Goal: Task Accomplishment & Management: Manage account settings

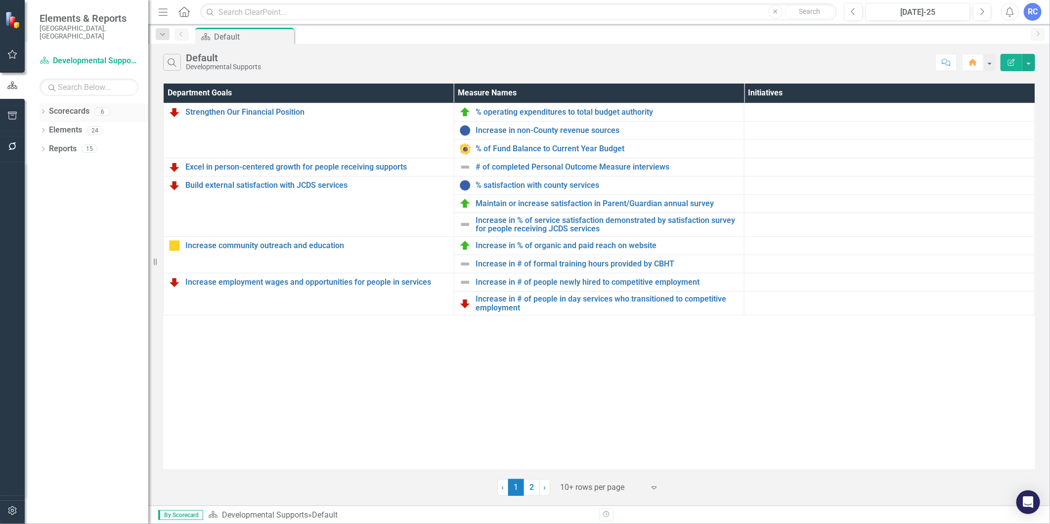
click at [67, 106] on link "Scorecards" at bounding box center [69, 111] width 41 height 11
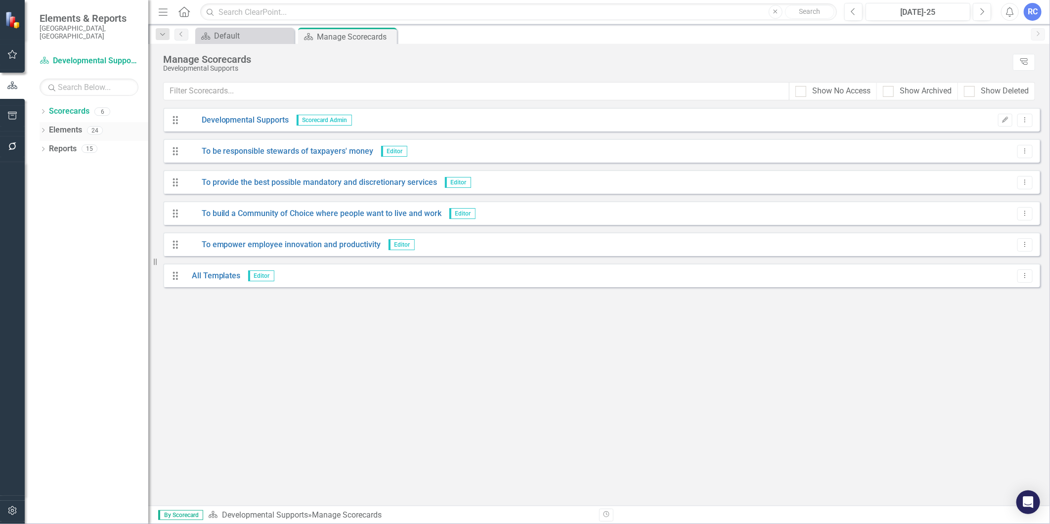
click at [78, 126] on link "Elements" at bounding box center [65, 130] width 33 height 11
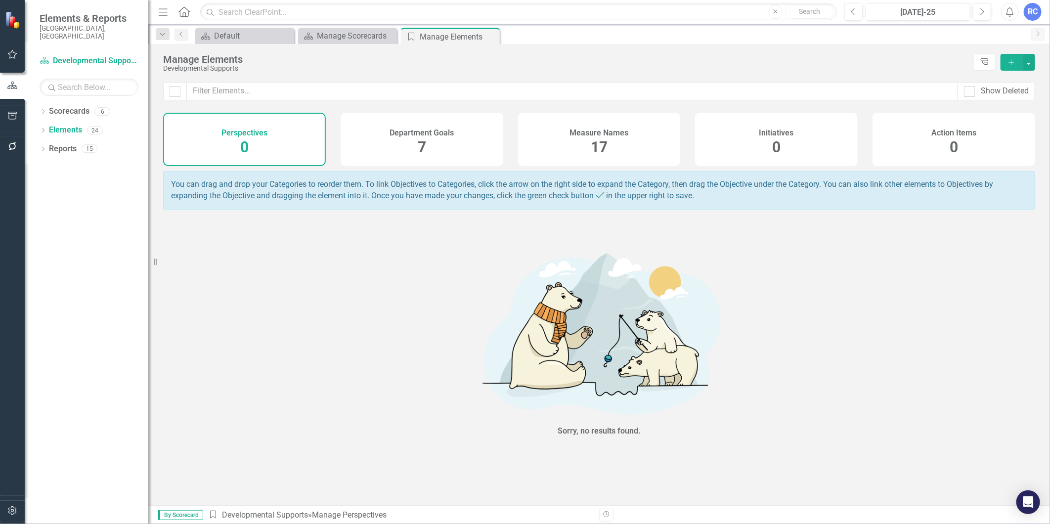
click at [605, 145] on span "17" at bounding box center [599, 146] width 17 height 17
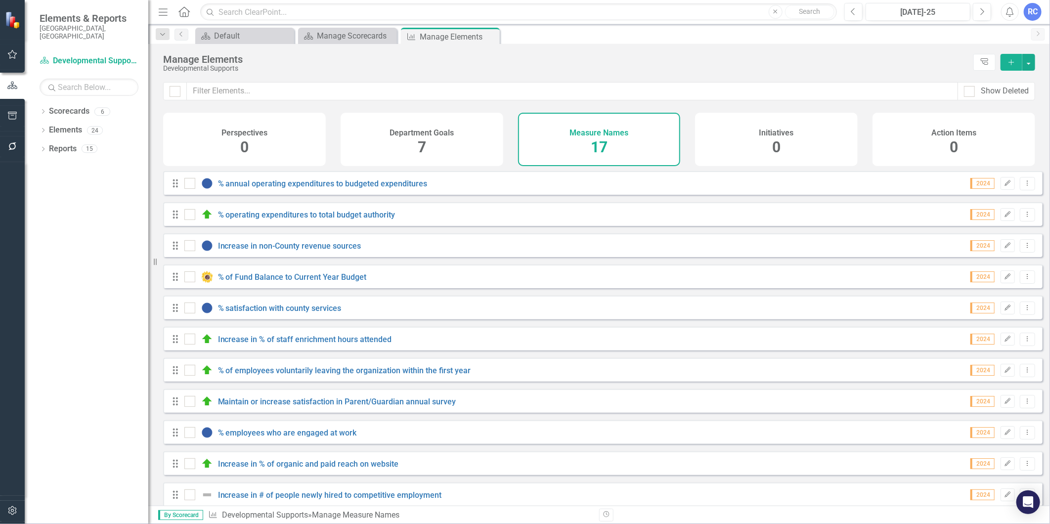
click at [457, 155] on div "Department Goals 7" at bounding box center [422, 139] width 163 height 53
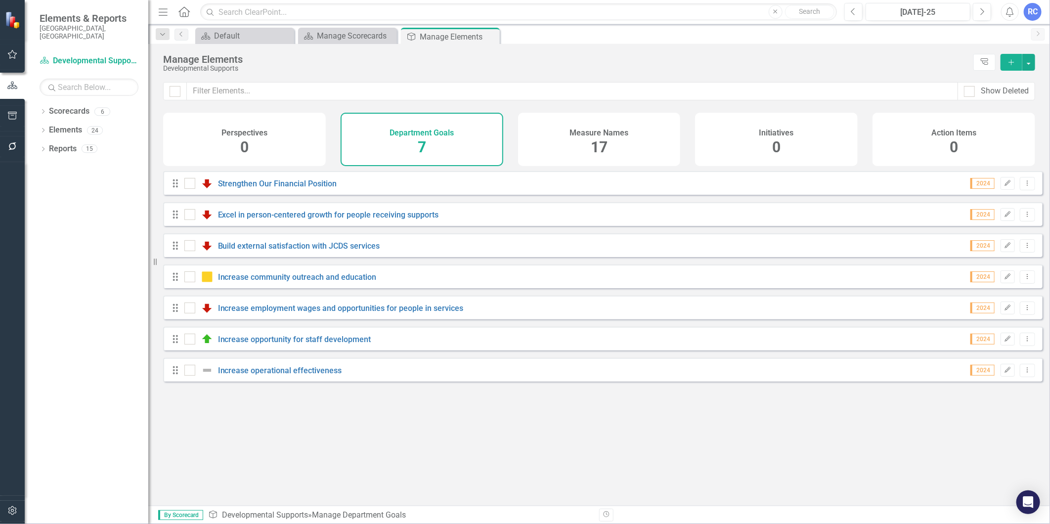
click at [622, 147] on div "Measure Names 17" at bounding box center [599, 139] width 163 height 53
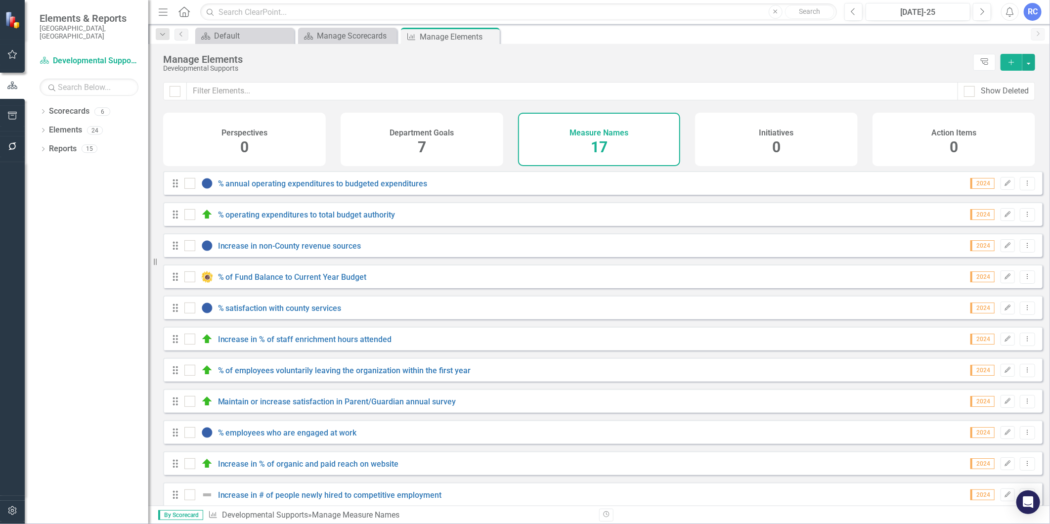
drag, startPoint x: 626, startPoint y: 145, endPoint x: 572, endPoint y: 61, distance: 99.9
click at [572, 61] on div "Manage Elements" at bounding box center [566, 59] width 806 height 11
click at [318, 180] on div "Drag % annual operating expenditures to budgeted expenditures 2024 Edit Dropdow…" at bounding box center [603, 183] width 880 height 24
click at [318, 188] on link "% annual operating expenditures to budgeted expenditures" at bounding box center [323, 183] width 210 height 9
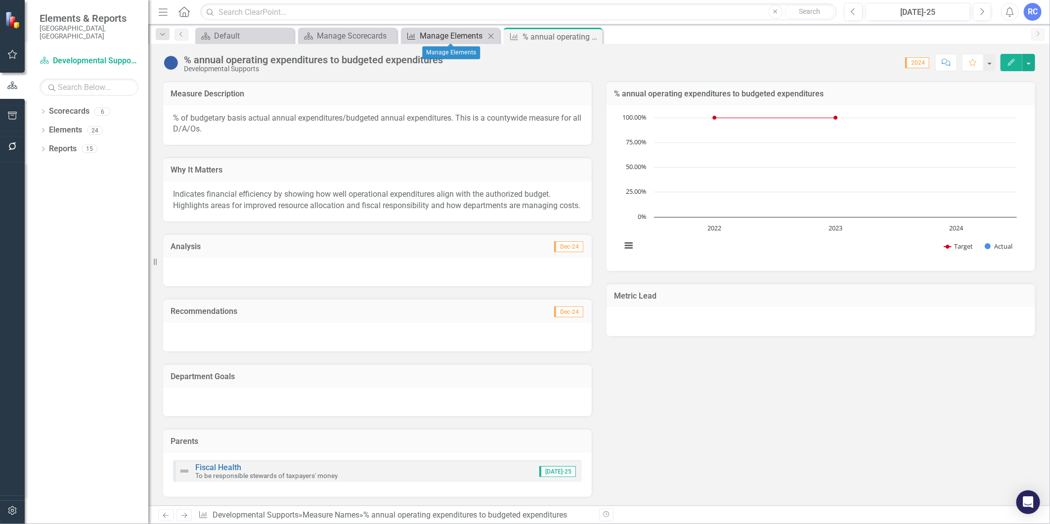
click at [426, 37] on div "Manage Elements" at bounding box center [452, 36] width 65 height 12
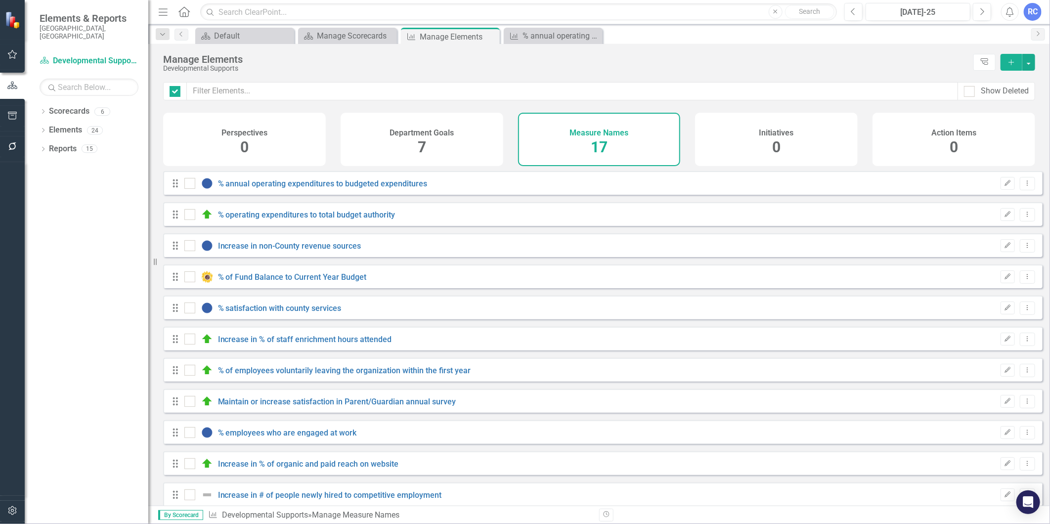
checkbox input "false"
click at [630, 140] on div "Measure Names 17" at bounding box center [599, 139] width 163 height 53
